Goal: Task Accomplishment & Management: Use online tool/utility

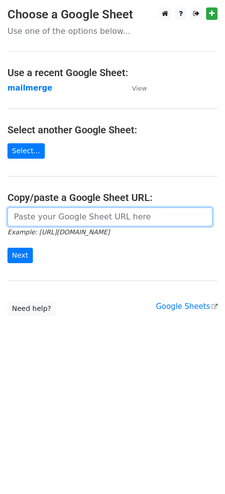
click at [41, 219] on input "url" at bounding box center [109, 217] width 205 height 19
paste input "[URL][DOMAIN_NAME]"
type input "[URL][DOMAIN_NAME]"
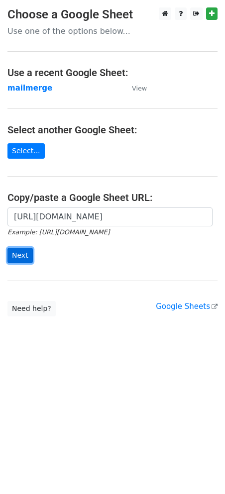
click at [27, 255] on input "Next" at bounding box center [19, 255] width 25 height 15
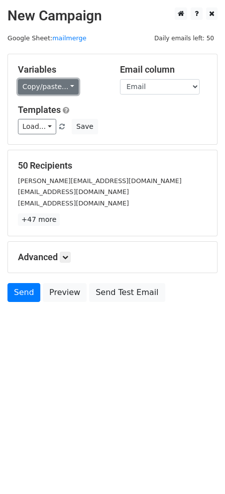
drag, startPoint x: 53, startPoint y: 91, endPoint x: 35, endPoint y: 83, distance: 19.6
click at [35, 83] on link "Copy/paste..." at bounding box center [48, 86] width 61 height 15
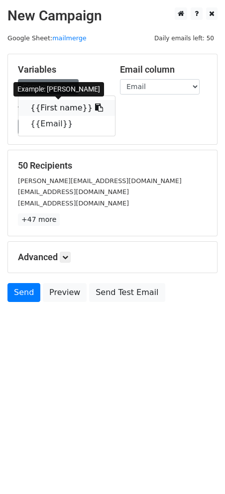
click at [47, 107] on link "{{First name}}" at bounding box center [66, 108] width 97 height 16
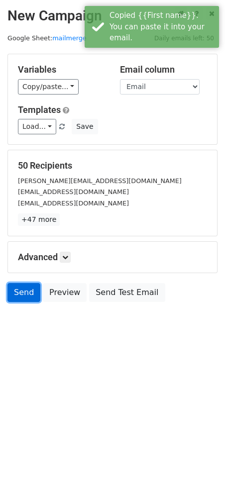
click at [19, 294] on link "Send" at bounding box center [23, 292] width 33 height 19
